Goal: Transaction & Acquisition: Book appointment/travel/reservation

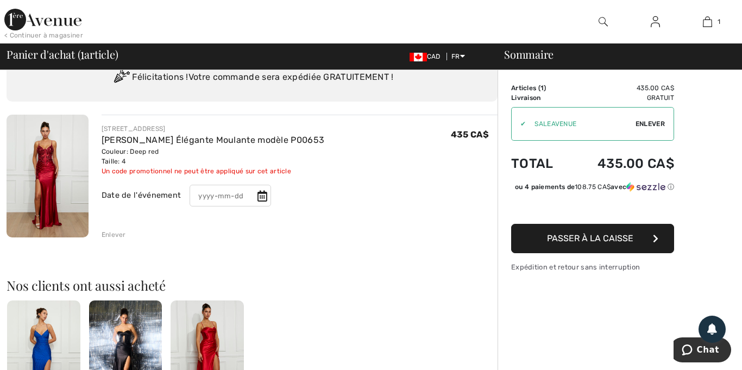
scroll to position [44, 0]
click at [236, 194] on input "text" at bounding box center [230, 196] width 81 height 22
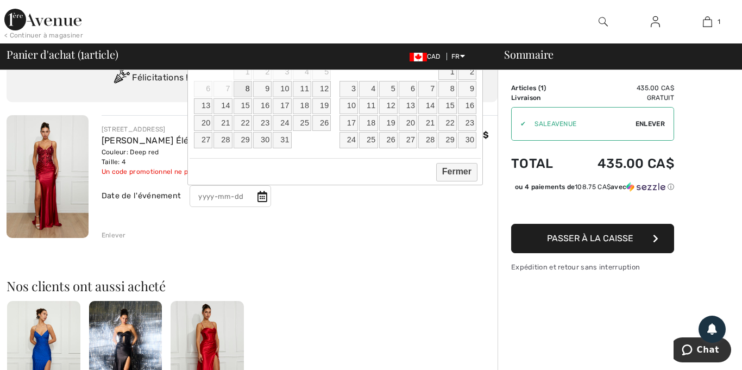
scroll to position [0, 0]
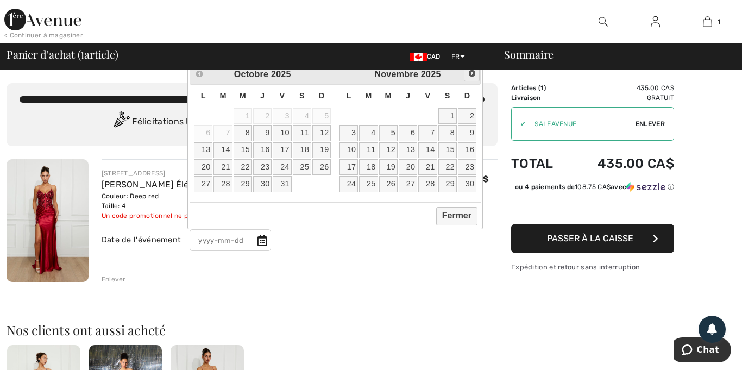
click at [474, 74] on span "Suivant" at bounding box center [472, 73] width 9 height 9
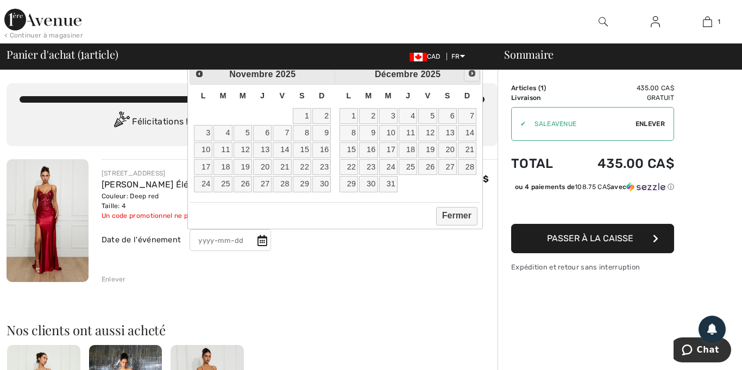
click at [474, 74] on span "Suivant" at bounding box center [472, 73] width 9 height 9
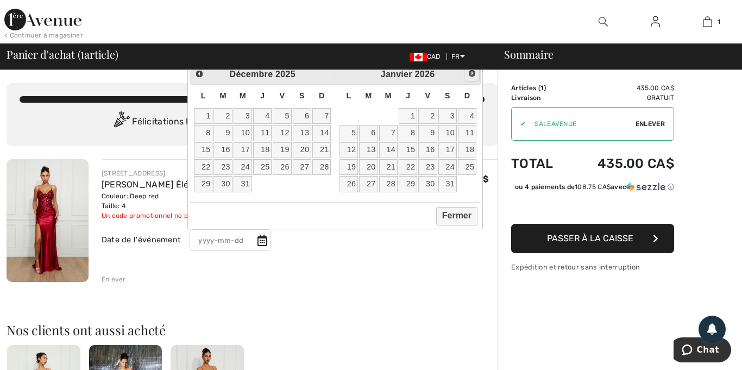
click at [474, 74] on span "Suivant" at bounding box center [472, 73] width 9 height 9
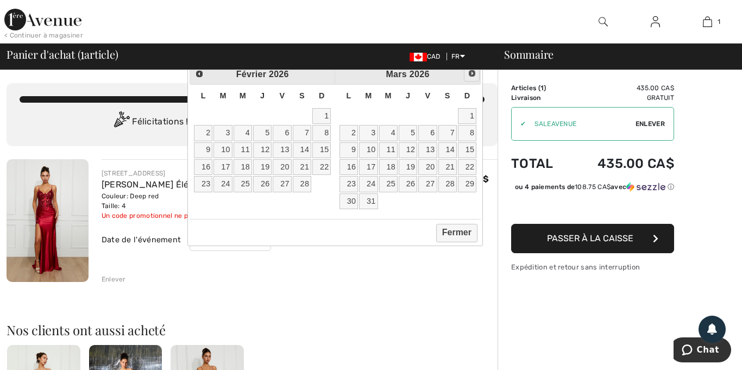
click at [474, 74] on span "Suivant" at bounding box center [472, 73] width 9 height 9
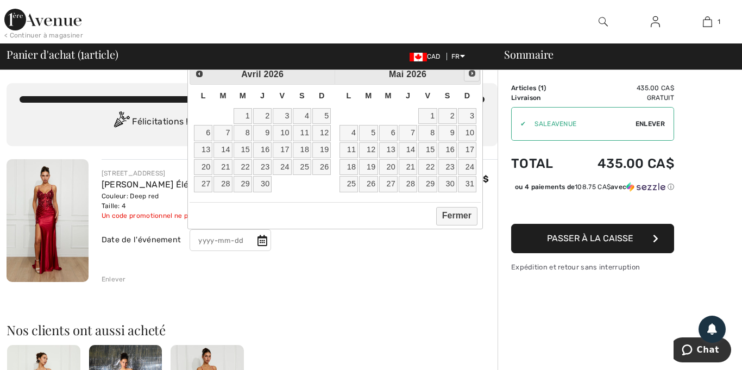
click at [474, 74] on span "Suivant" at bounding box center [472, 73] width 9 height 9
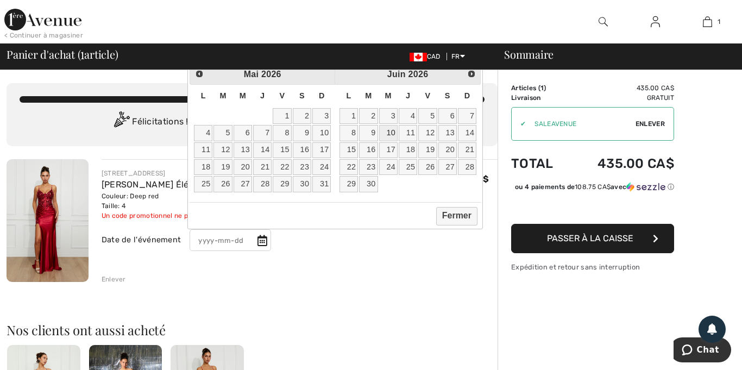
click at [389, 136] on link "10" at bounding box center [388, 133] width 18 height 16
type input "[DATE]"
